Goal: Task Accomplishment & Management: Use online tool/utility

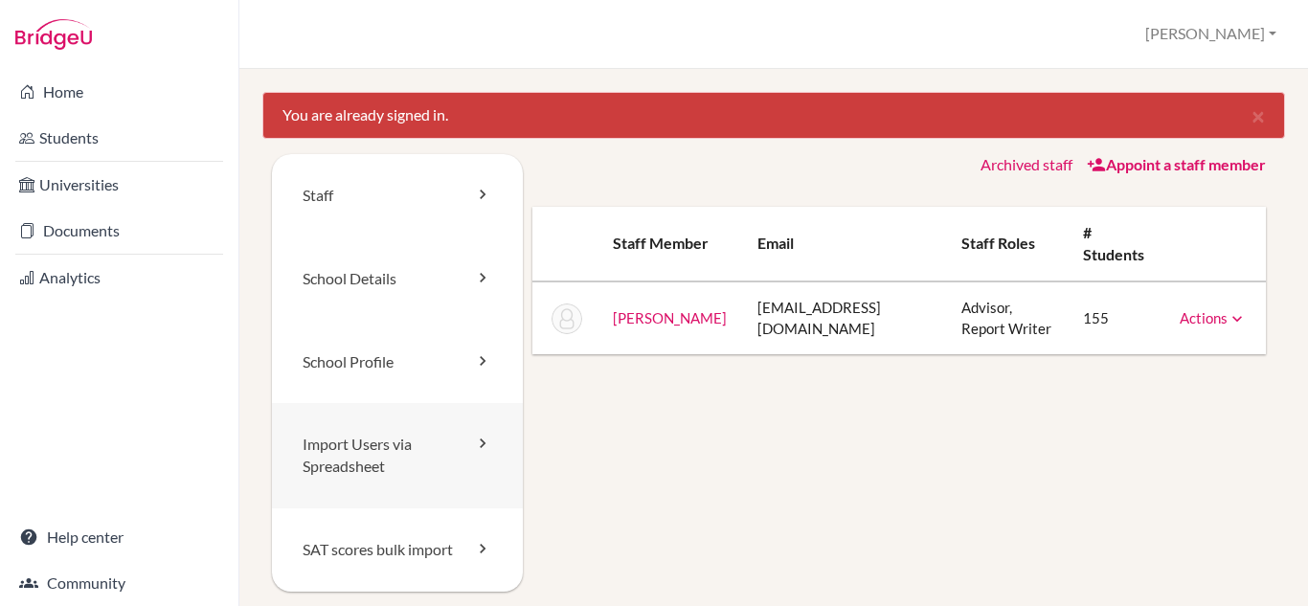
click at [401, 455] on link "Import Users via Spreadsheet" at bounding box center [397, 455] width 251 height 105
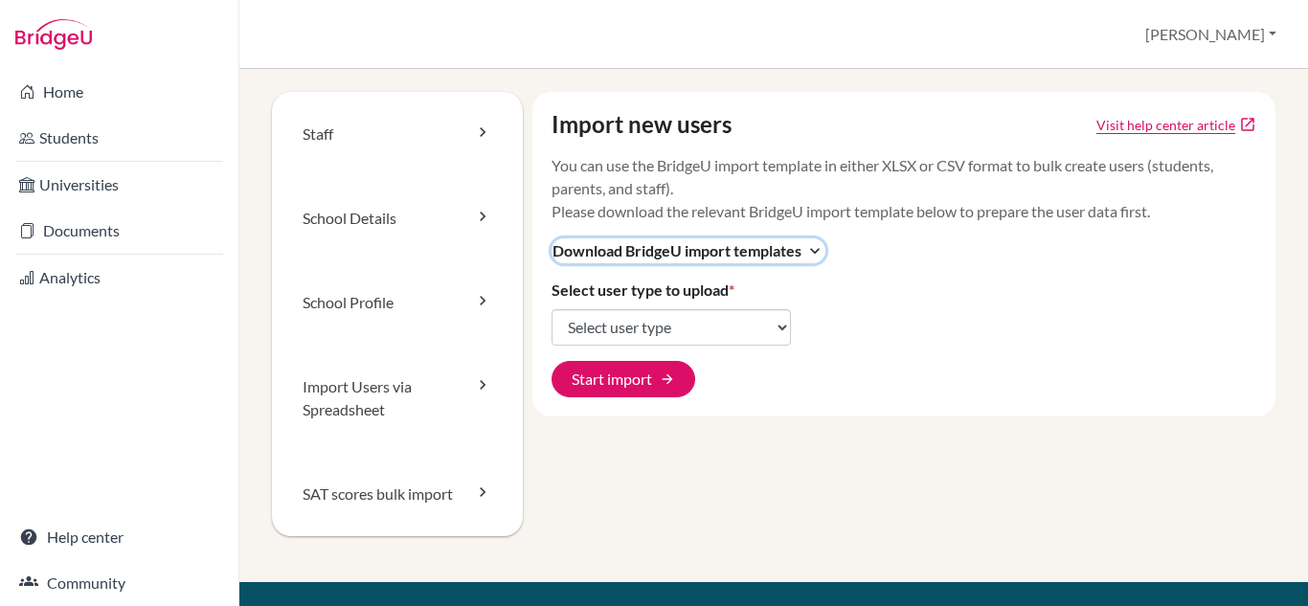
click at [772, 249] on span "Download BridgeU import templates" at bounding box center [677, 250] width 249 height 23
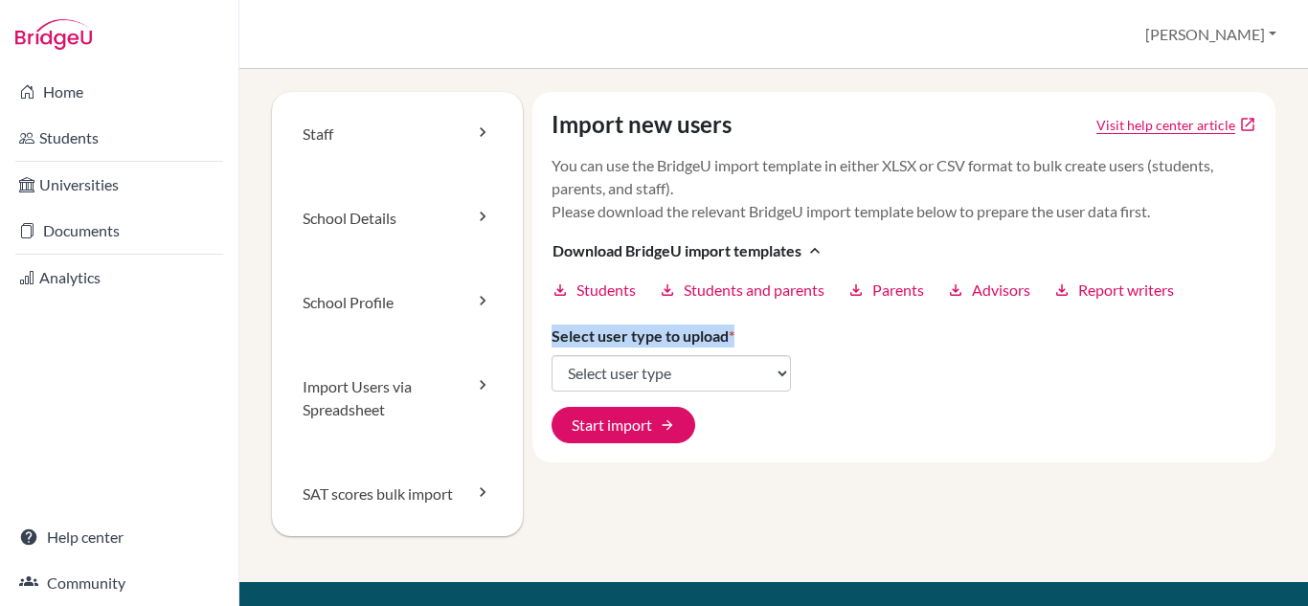
drag, startPoint x: 1290, startPoint y: 268, endPoint x: 1285, endPoint y: 385, distance: 117.0
click at [1303, 413] on div "Staff School Details School Profile Import Users via Spreadsheet SAT scores bul…" at bounding box center [773, 337] width 1069 height 537
click at [1038, 387] on div "Import new users Visit help center article open_in_new You can use the BridgeU …" at bounding box center [904, 277] width 743 height 371
click at [604, 287] on span "Students" at bounding box center [606, 290] width 59 height 23
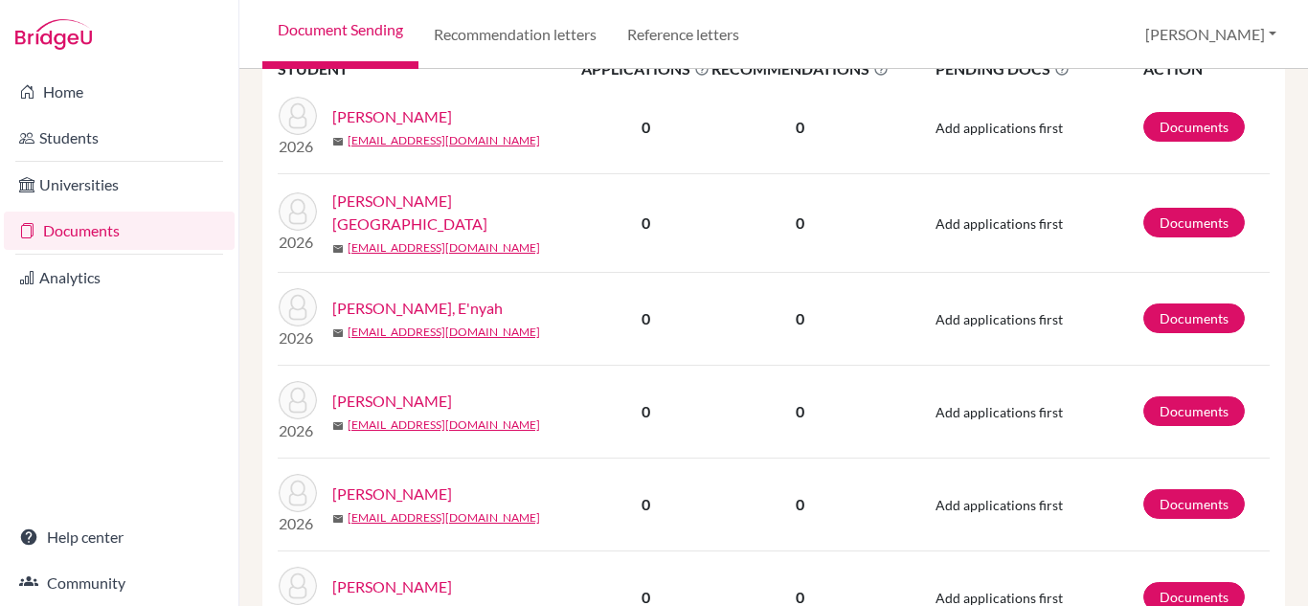
scroll to position [96, 0]
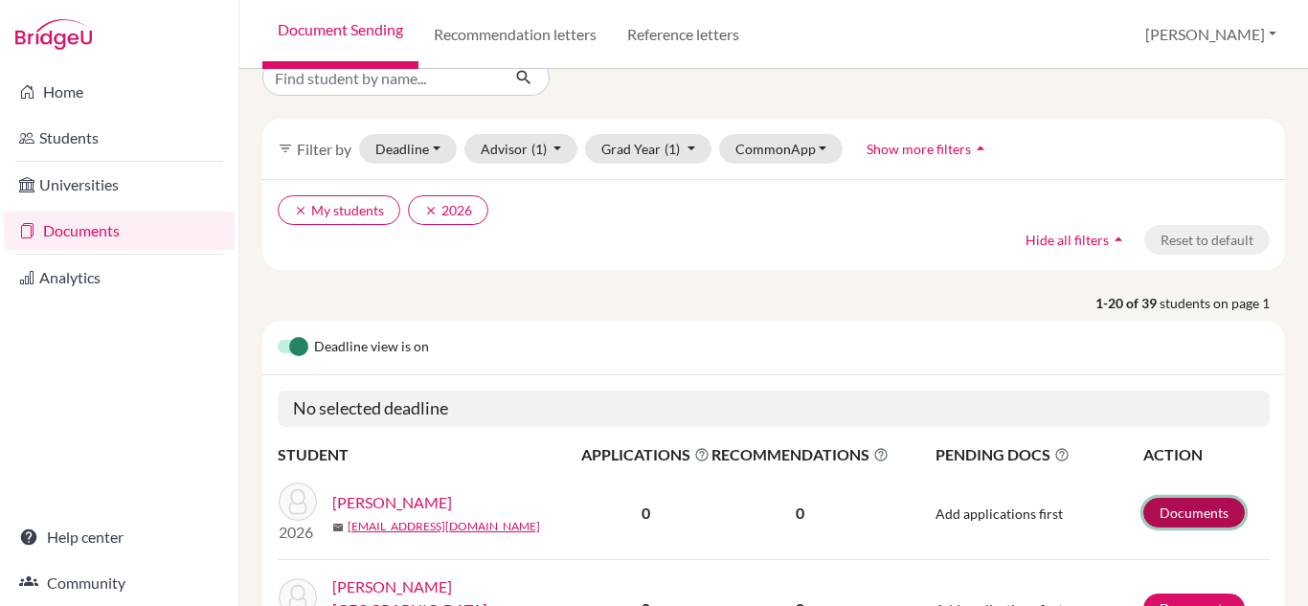
click at [1179, 506] on link "Documents" at bounding box center [1195, 513] width 102 height 30
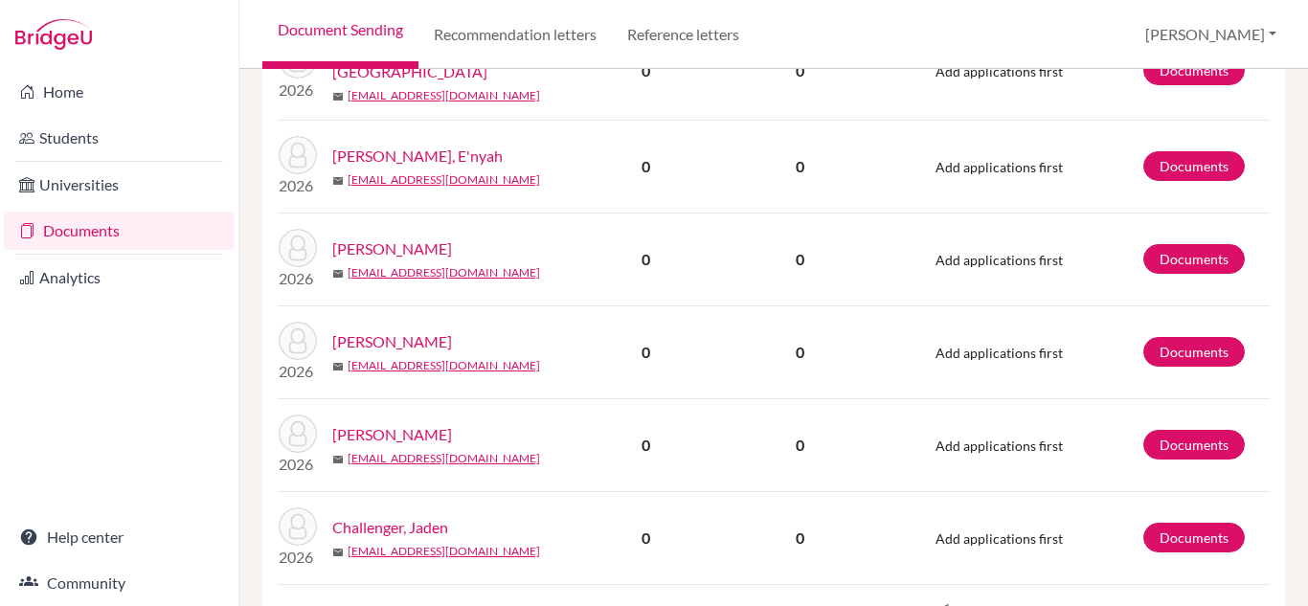
scroll to position [671, 0]
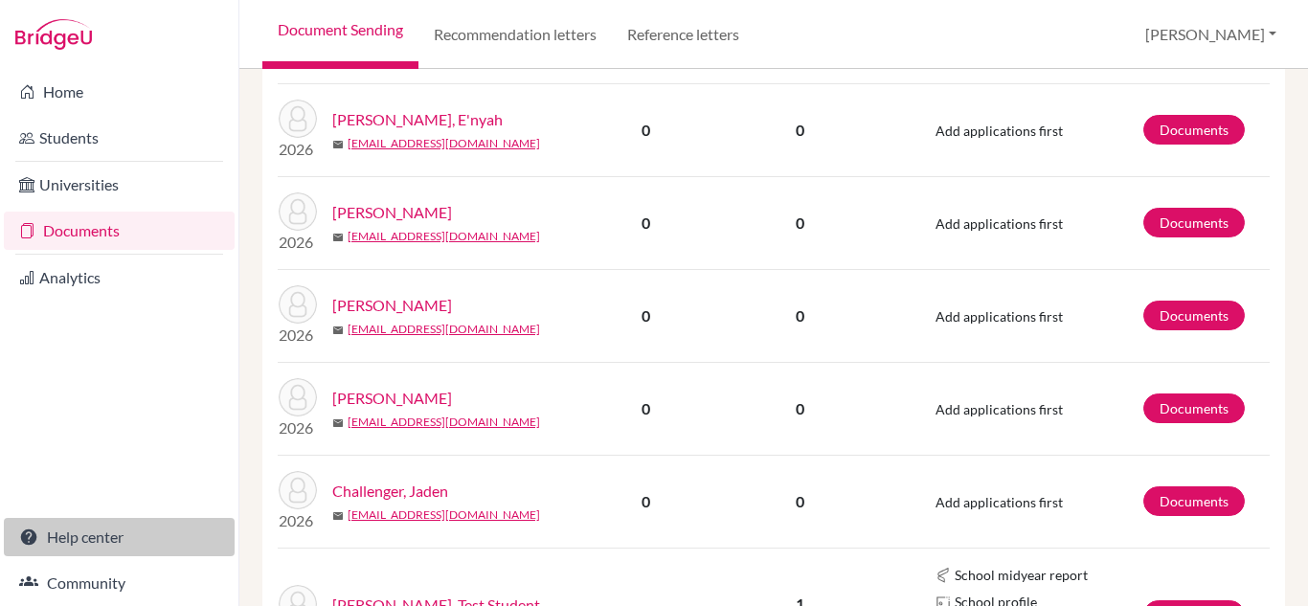
click at [100, 549] on link "Help center" at bounding box center [119, 537] width 231 height 38
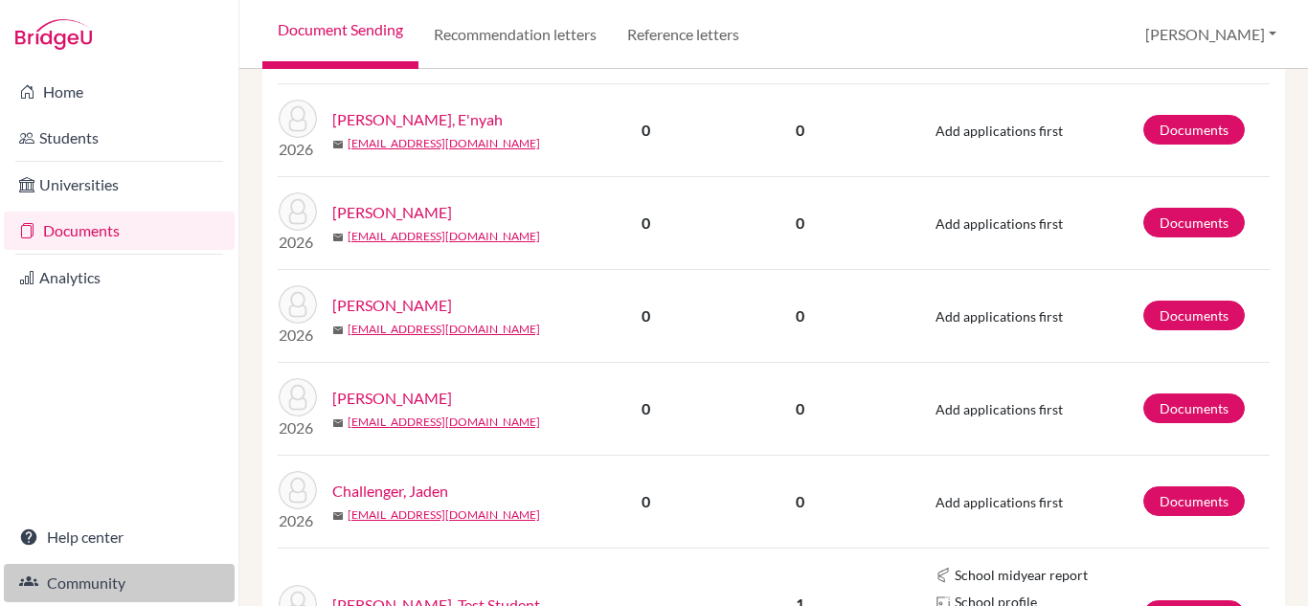
click at [95, 571] on link "Community" at bounding box center [119, 583] width 231 height 38
